Goal: Information Seeking & Learning: Learn about a topic

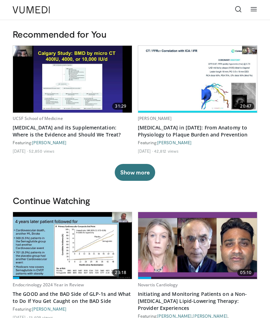
click at [236, 8] on icon at bounding box center [238, 9] width 7 height 7
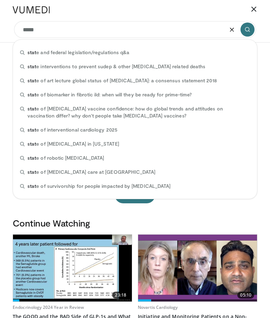
type input "******"
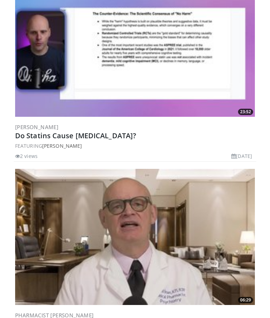
scroll to position [3710, 0]
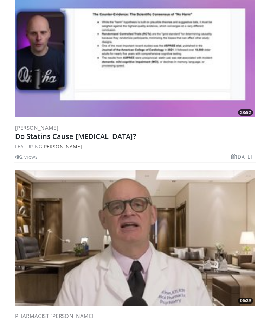
click at [32, 132] on link "Do Statins Cause Dementia?" at bounding box center [75, 136] width 121 height 9
